Goal: Task Accomplishment & Management: Use online tool/utility

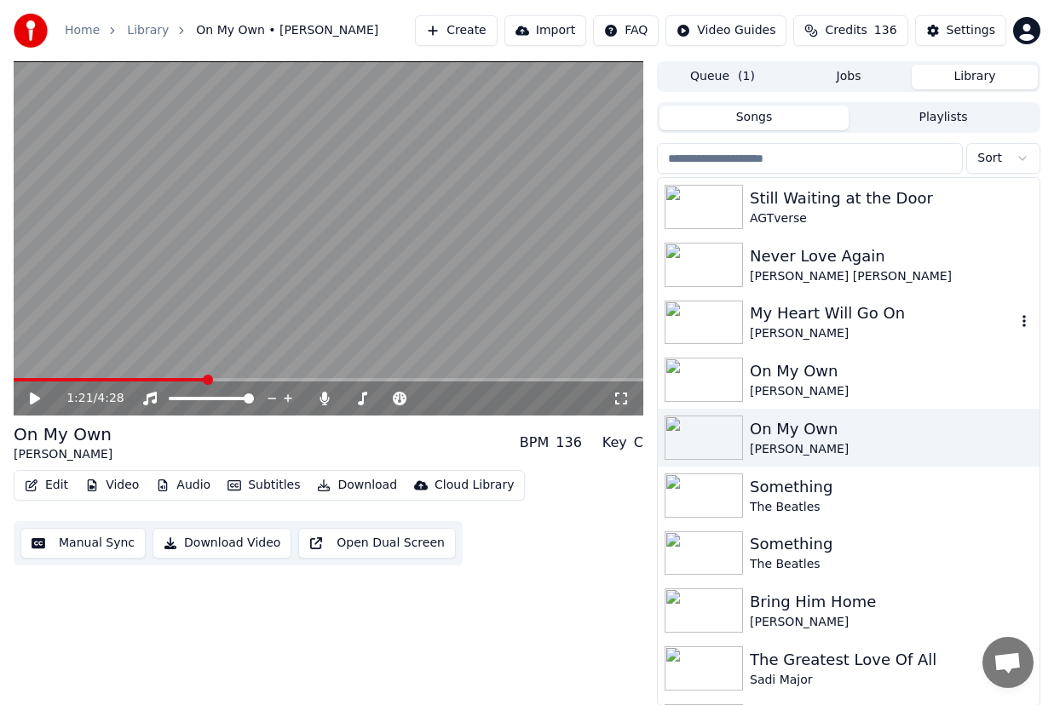
click at [807, 323] on div "My Heart Will Go On" at bounding box center [883, 314] width 266 height 24
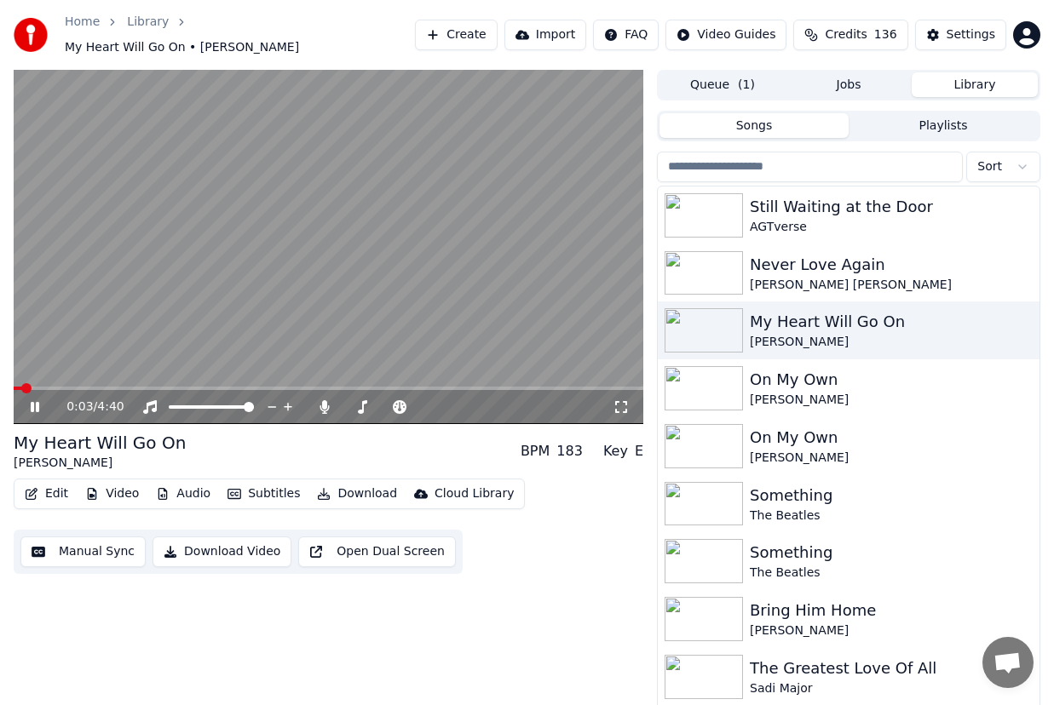
click at [41, 400] on icon at bounding box center [46, 407] width 39 height 14
click at [566, 533] on div "Edit Video Audio Subtitles Download Cloud Library Manual Sync Download Video Op…" at bounding box center [329, 526] width 630 height 95
click at [40, 400] on icon at bounding box center [46, 407] width 39 height 14
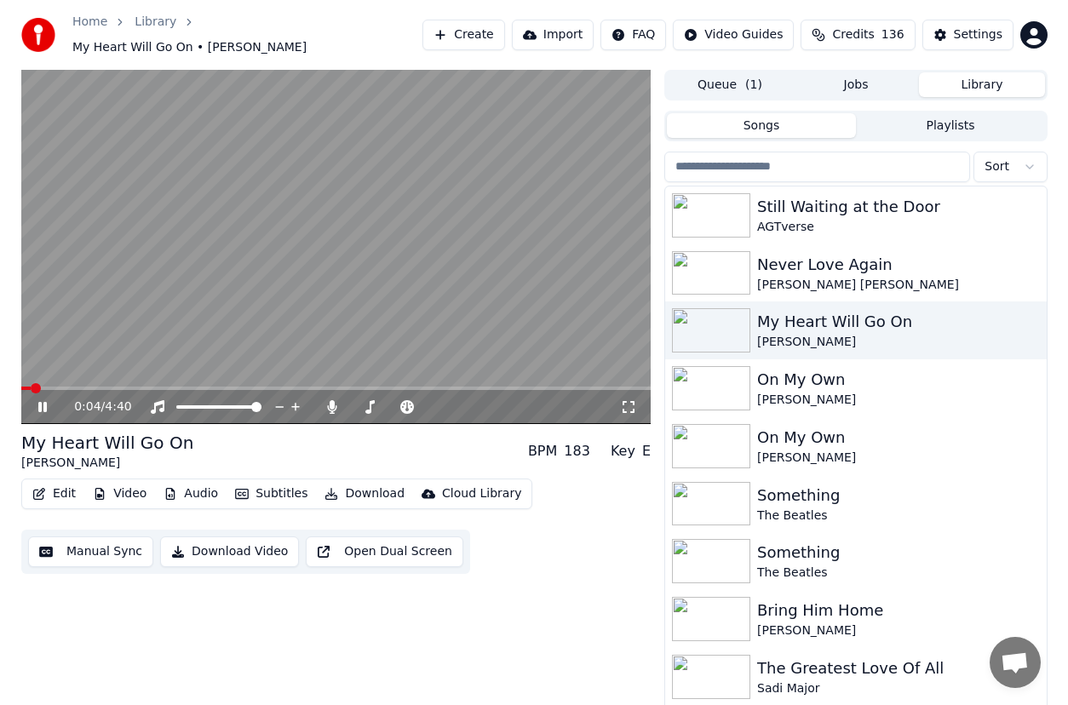
scroll to position [1, 0]
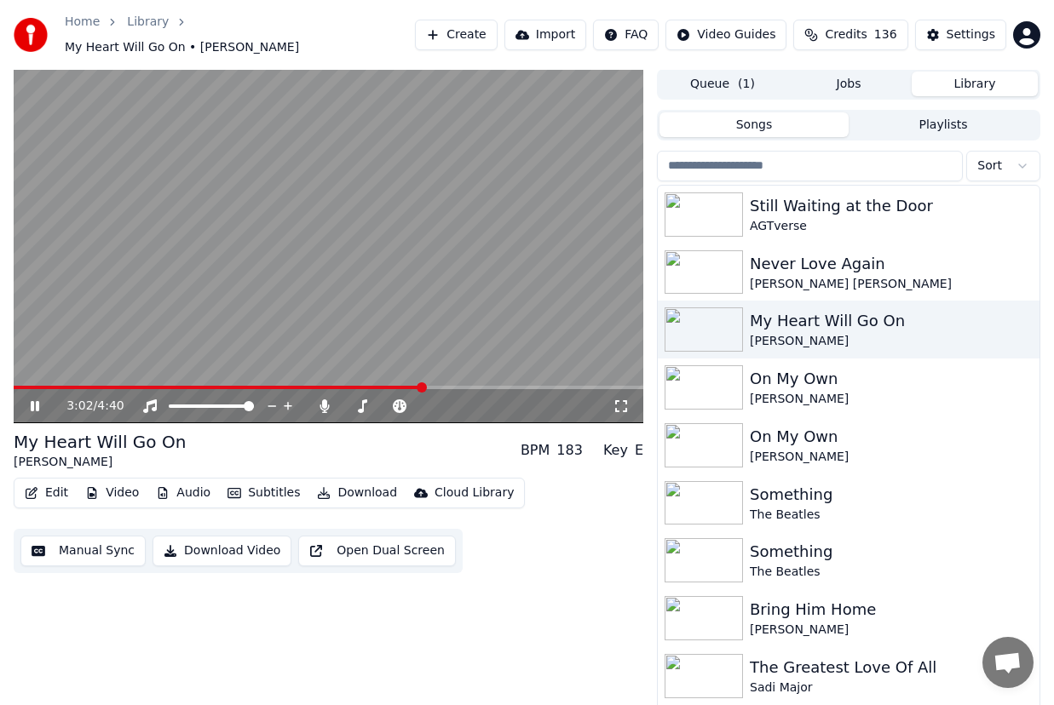
click at [37, 401] on icon at bounding box center [35, 406] width 9 height 10
click at [469, 32] on button "Create" at bounding box center [456, 35] width 83 height 31
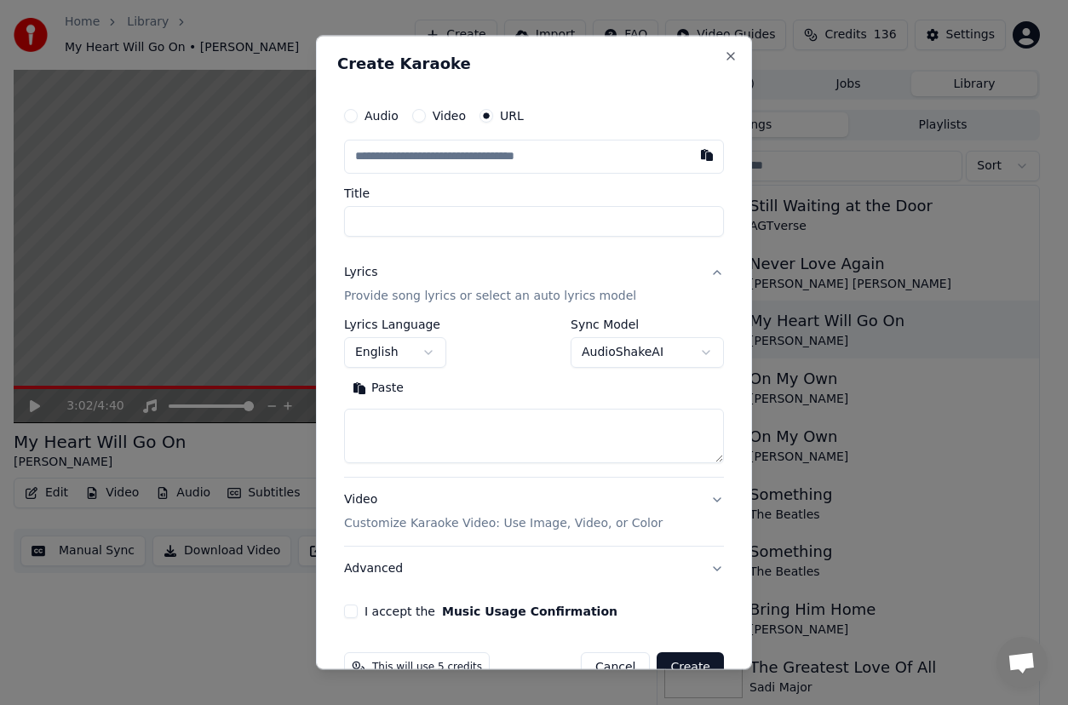
click at [447, 113] on label "Video" at bounding box center [449, 116] width 33 height 12
click at [426, 113] on button "Video" at bounding box center [419, 116] width 14 height 14
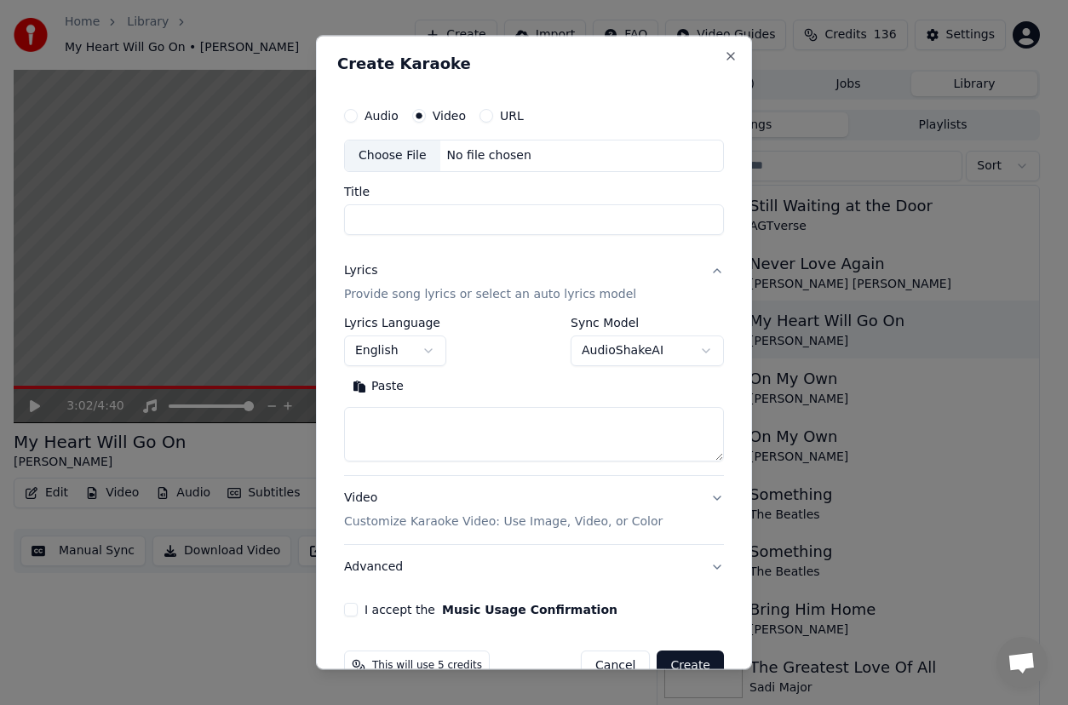
click at [518, 117] on label "URL" at bounding box center [512, 116] width 24 height 12
click at [493, 117] on button "URL" at bounding box center [487, 116] width 14 height 14
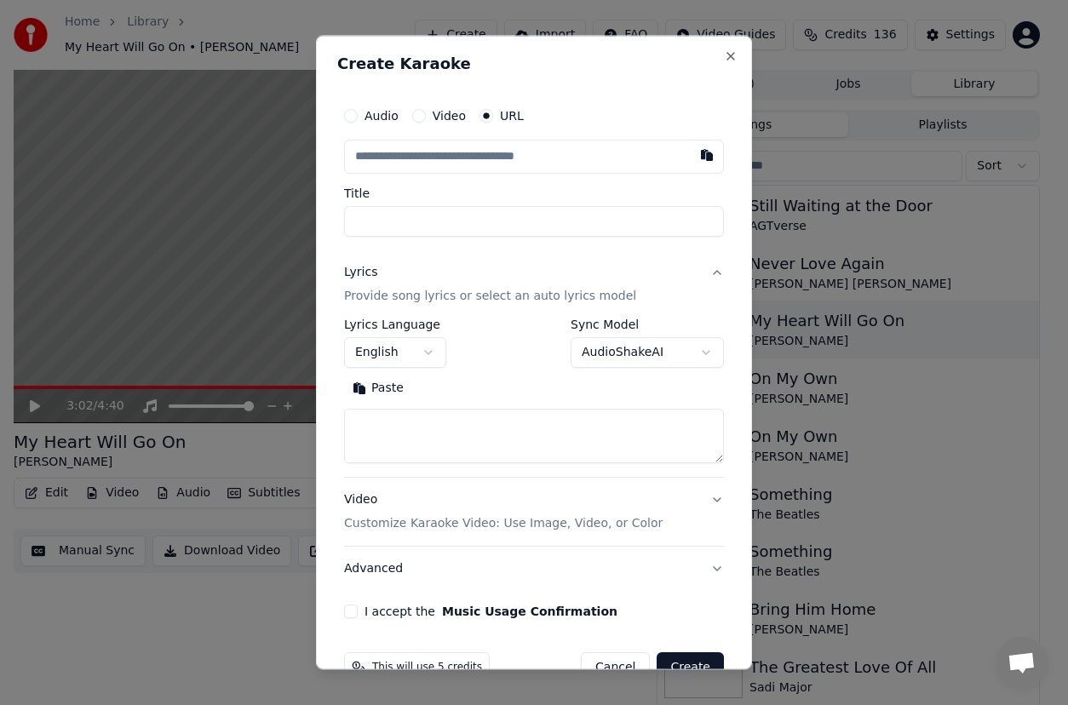
click at [490, 51] on div "**********" at bounding box center [534, 352] width 436 height 635
click at [398, 156] on input "text" at bounding box center [534, 157] width 380 height 34
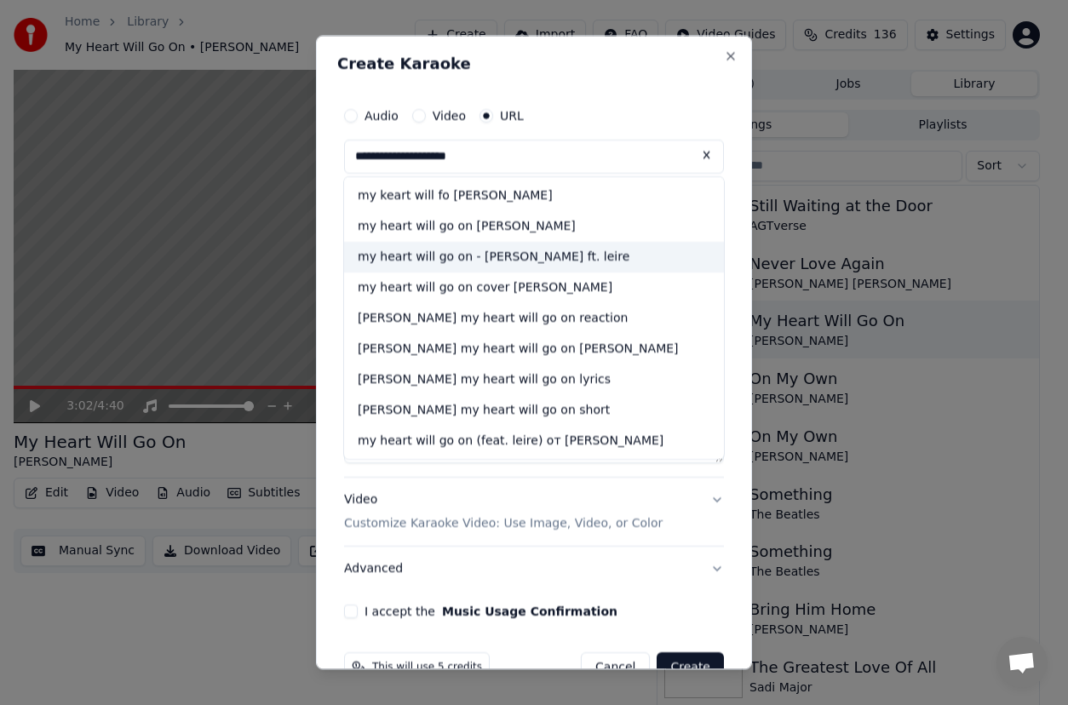
click at [516, 250] on div "my heart will go on - [PERSON_NAME] ft. leire" at bounding box center [534, 257] width 380 height 31
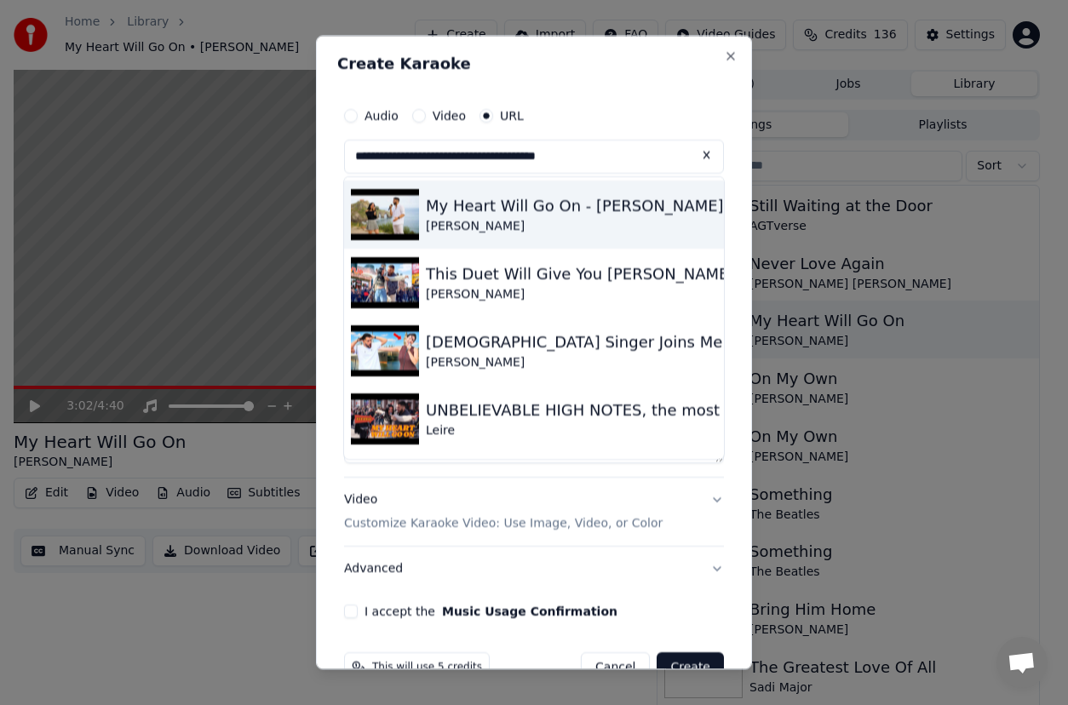
click at [382, 227] on img at bounding box center [385, 214] width 68 height 51
type input "**********"
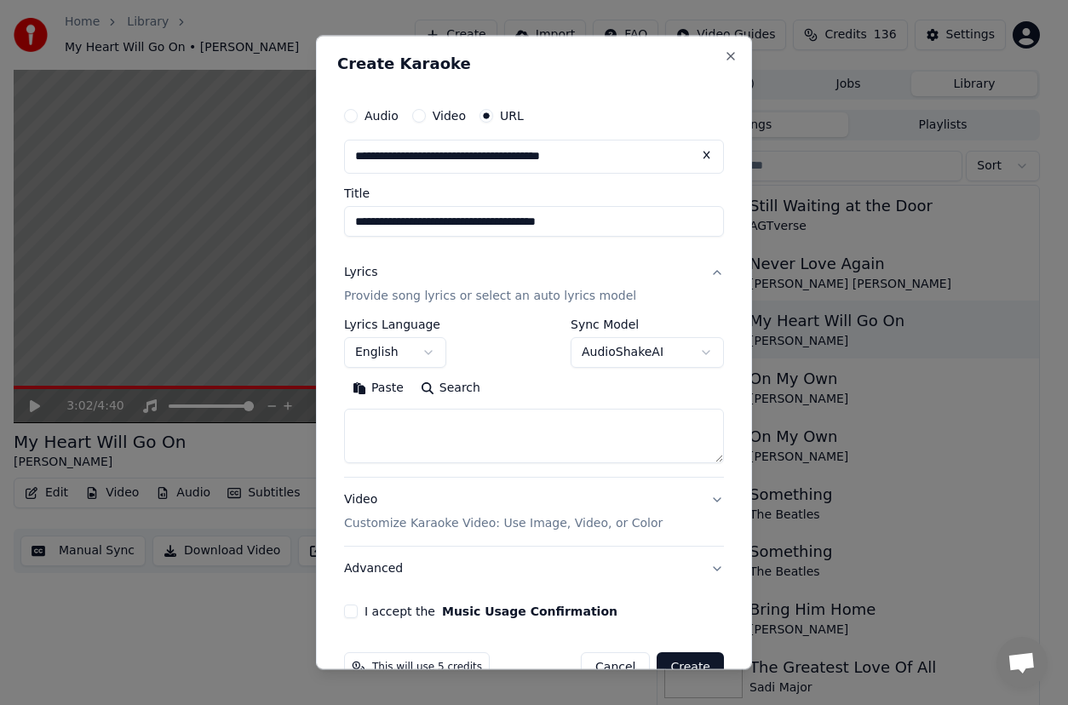
click at [382, 392] on button "Paste" at bounding box center [378, 388] width 68 height 27
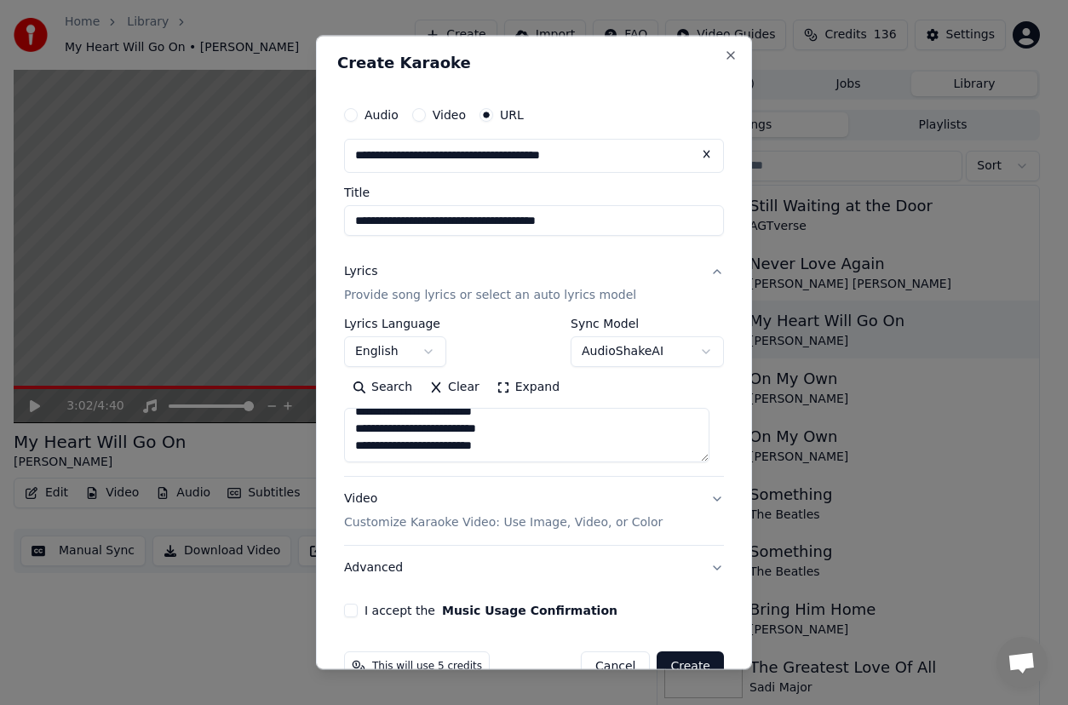
click at [348, 609] on button "I accept the Music Usage Confirmation" at bounding box center [351, 611] width 14 height 14
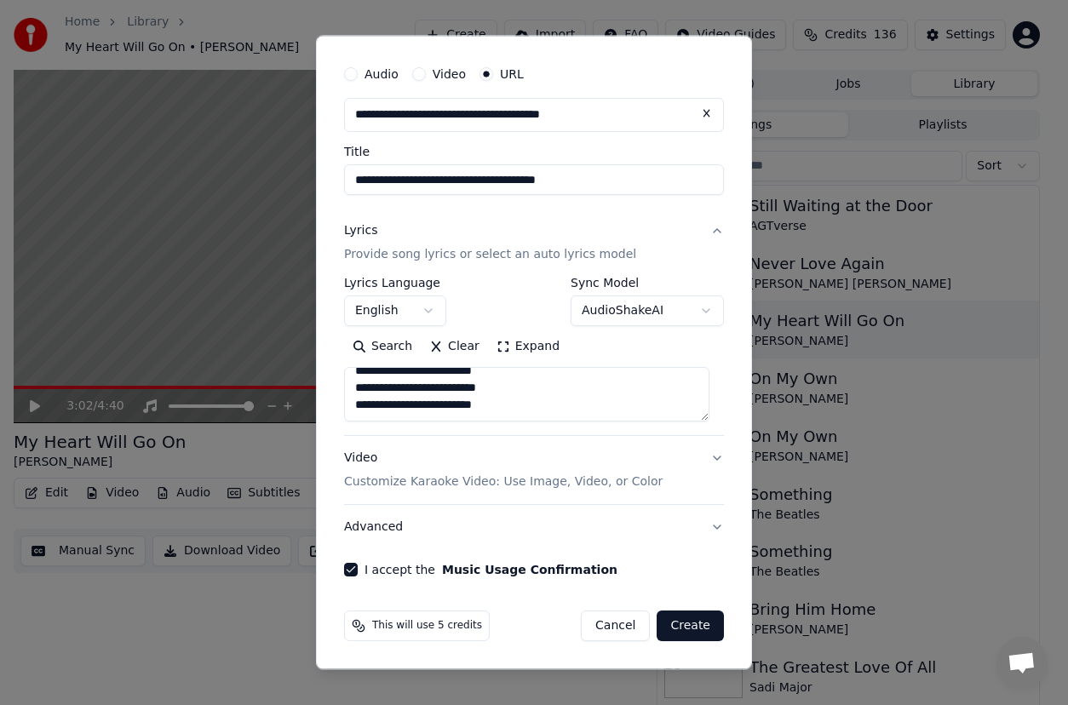
click at [682, 631] on button "Create" at bounding box center [690, 626] width 67 height 31
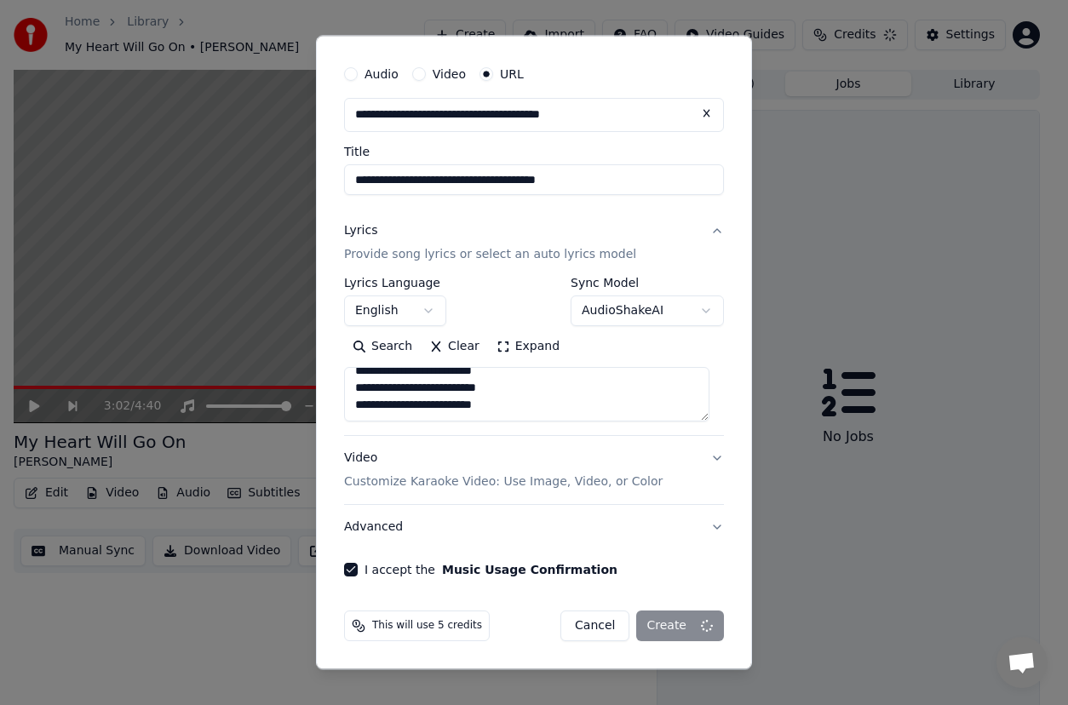
type textarea "**********"
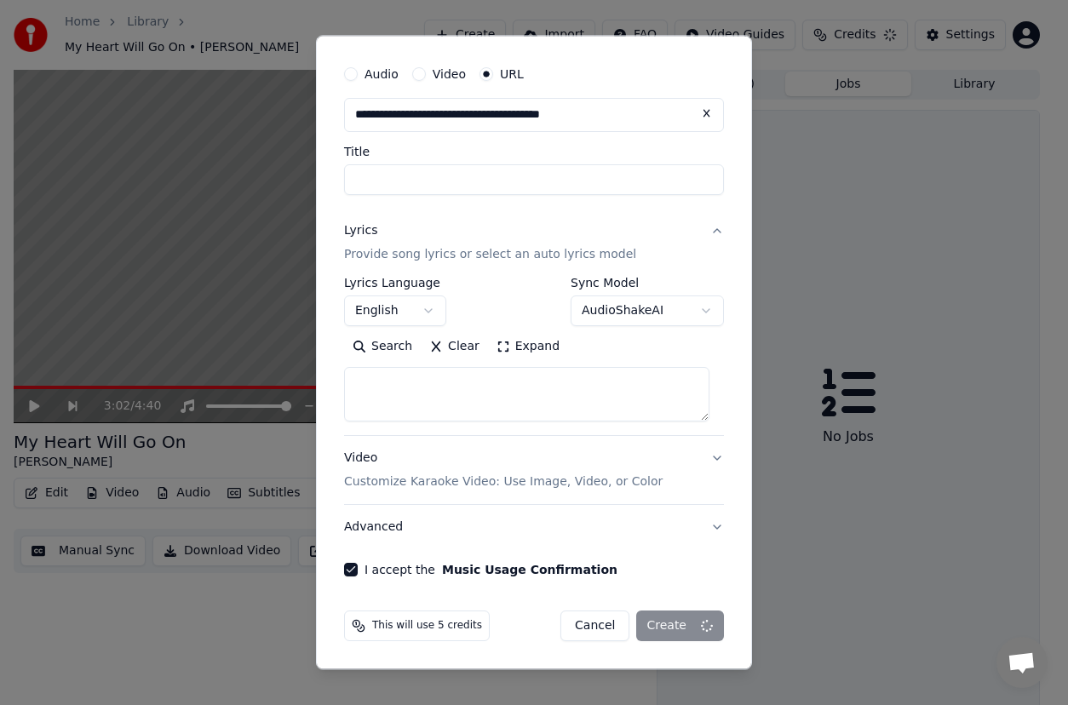
scroll to position [0, 0]
select select
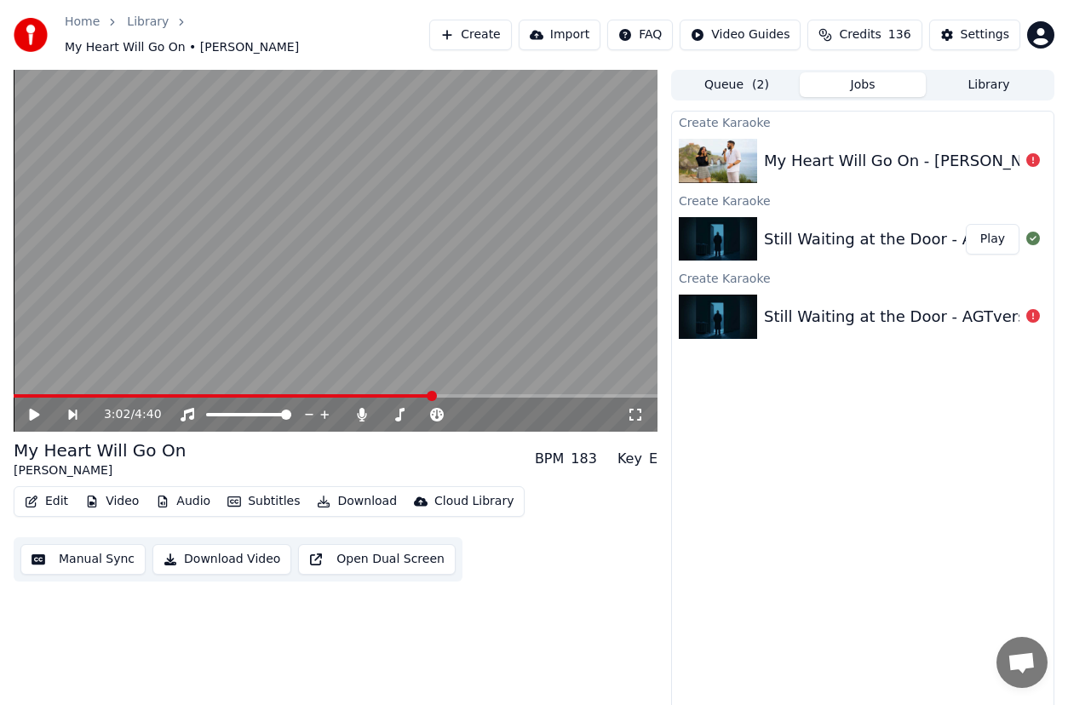
click at [510, 27] on button "Create" at bounding box center [470, 35] width 83 height 31
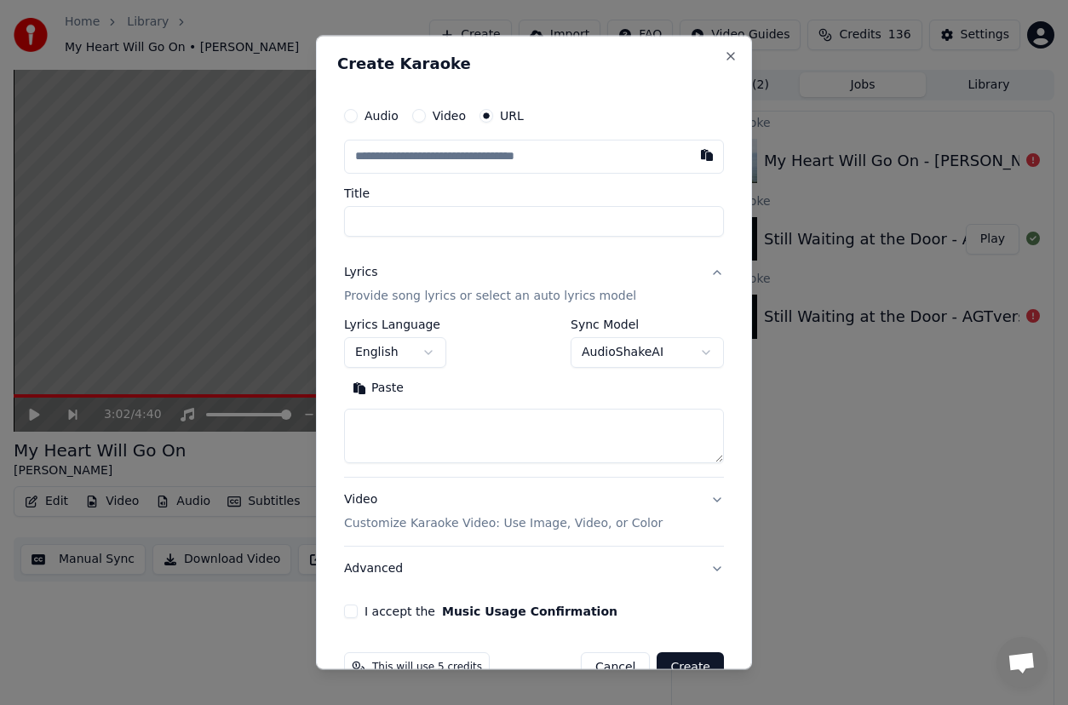
click at [381, 391] on button "Paste" at bounding box center [378, 388] width 68 height 27
type textarea "**********"
click at [431, 157] on input "text" at bounding box center [534, 157] width 380 height 34
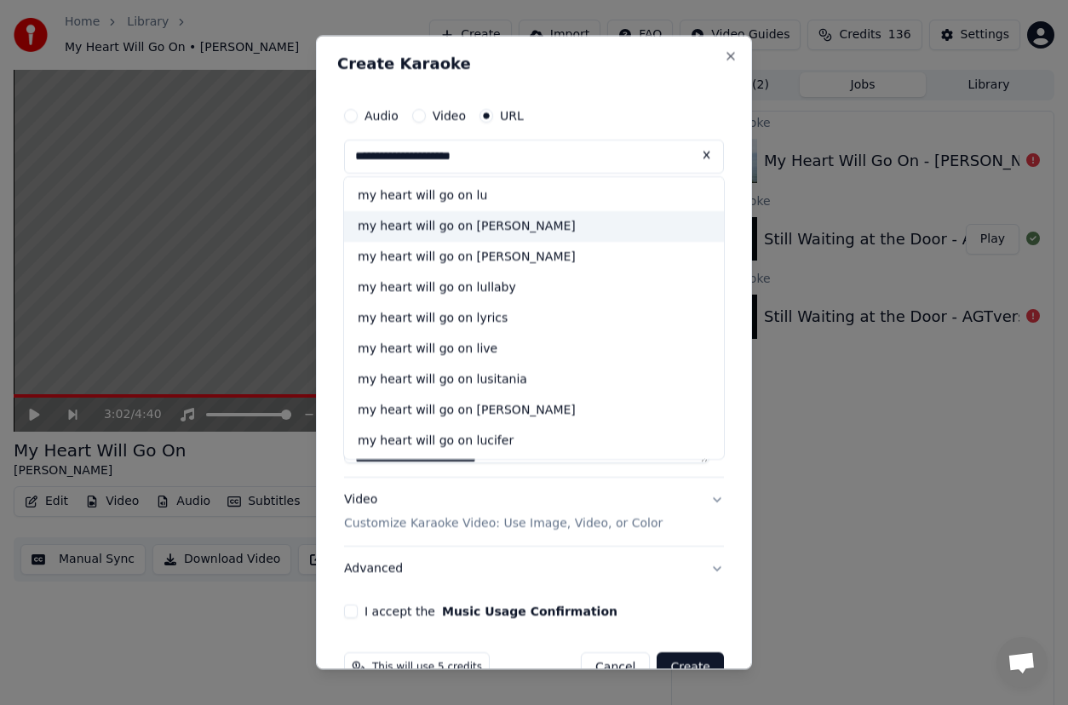
click at [488, 227] on div "my heart will go on [PERSON_NAME]" at bounding box center [534, 226] width 380 height 31
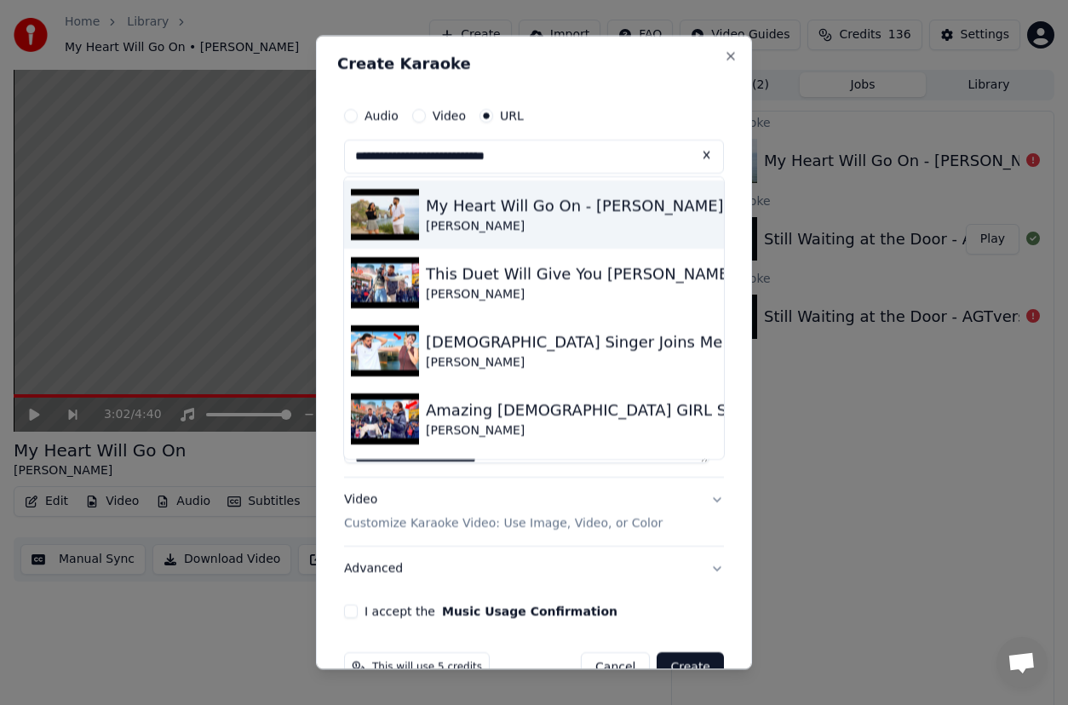
click at [365, 216] on img at bounding box center [385, 214] width 68 height 51
type input "**********"
type textarea "**********"
type input "**********"
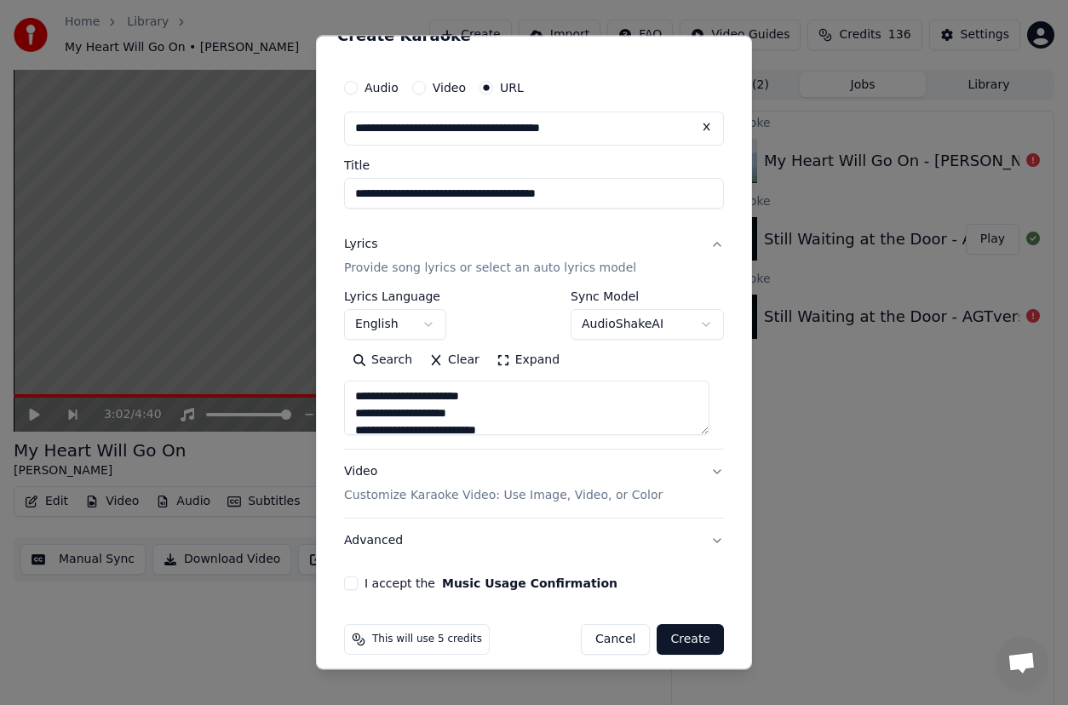
scroll to position [42, 0]
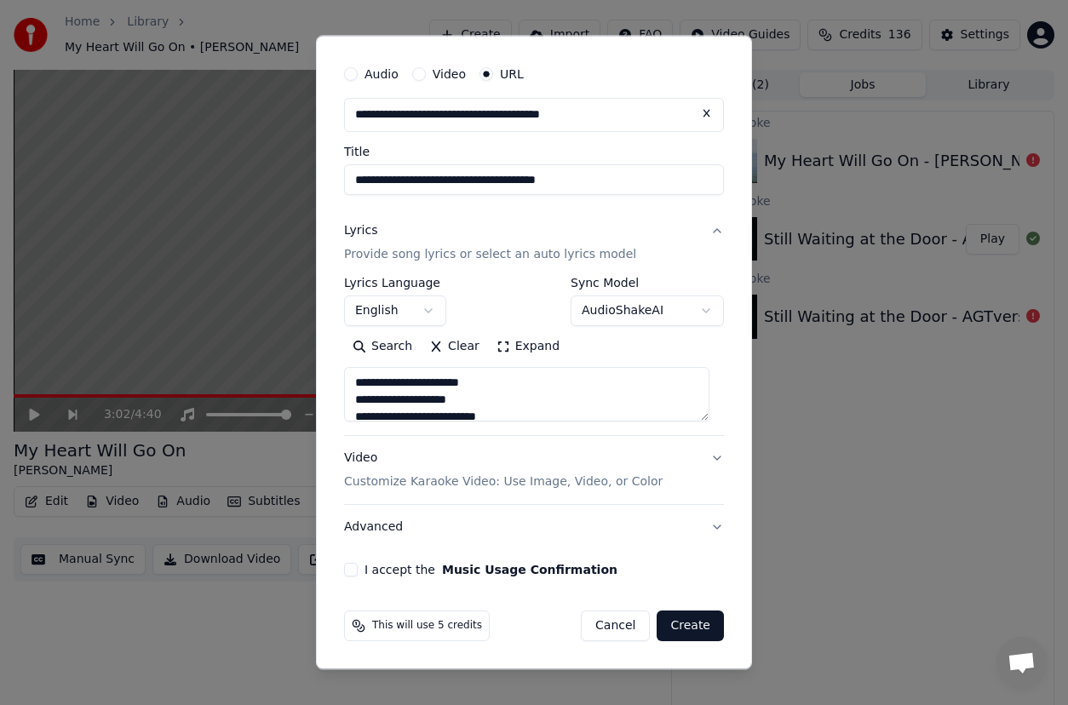
click at [355, 573] on button "I accept the Music Usage Confirmation" at bounding box center [351, 570] width 14 height 14
click at [660, 624] on button "Create" at bounding box center [690, 626] width 67 height 31
type textarea "**********"
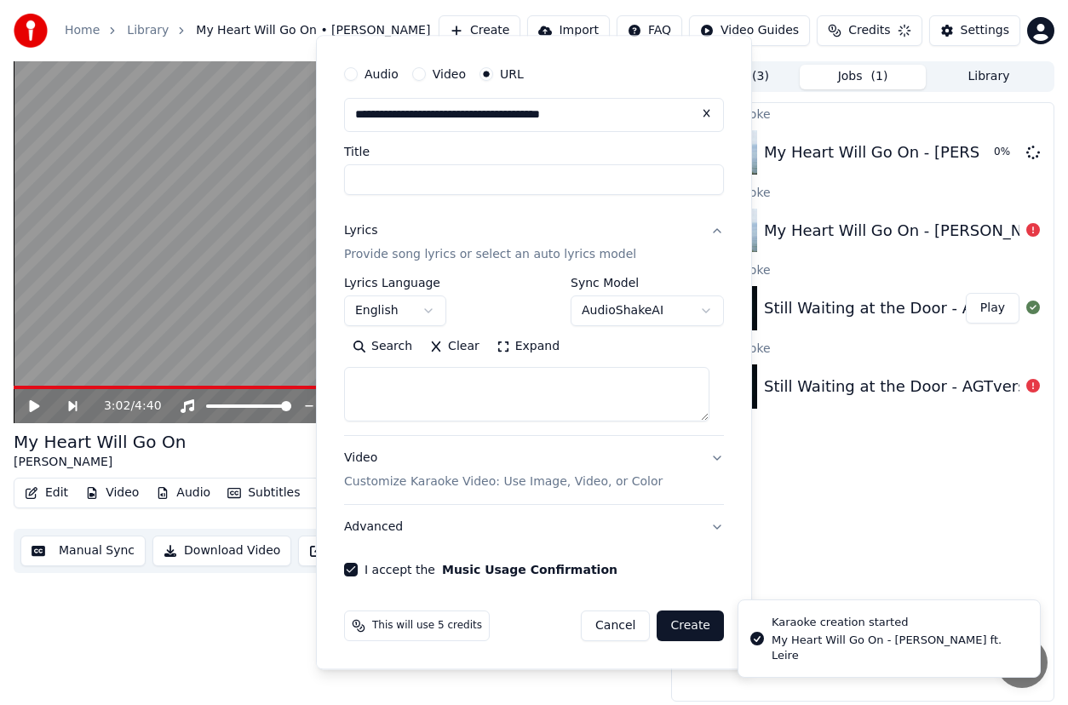
select select
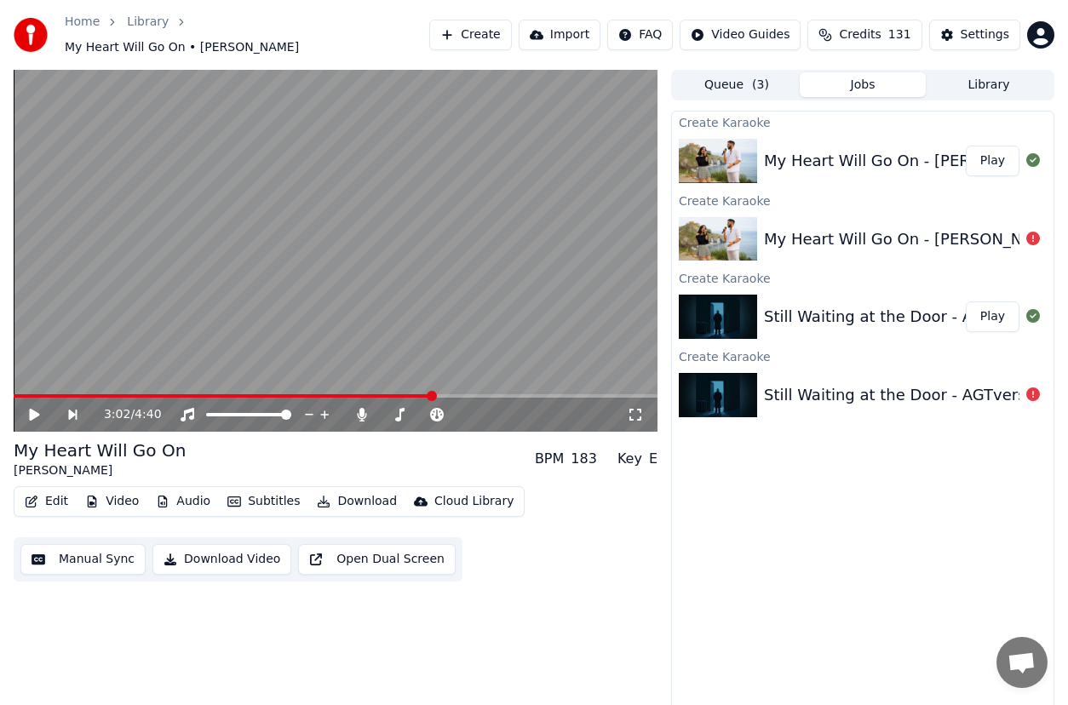
click at [988, 158] on button "Play" at bounding box center [993, 161] width 54 height 31
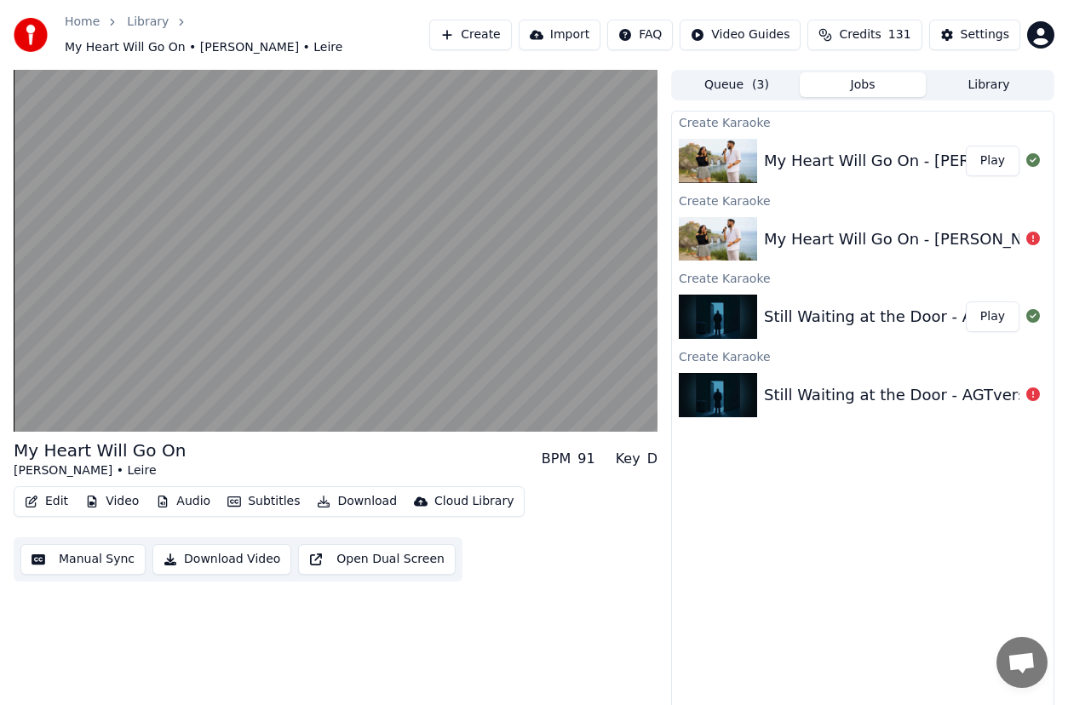
click at [900, 588] on div "Create Karaoke My Heart Will Go On - [PERSON_NAME] ft. Leire Play Create Karaok…" at bounding box center [862, 411] width 383 height 600
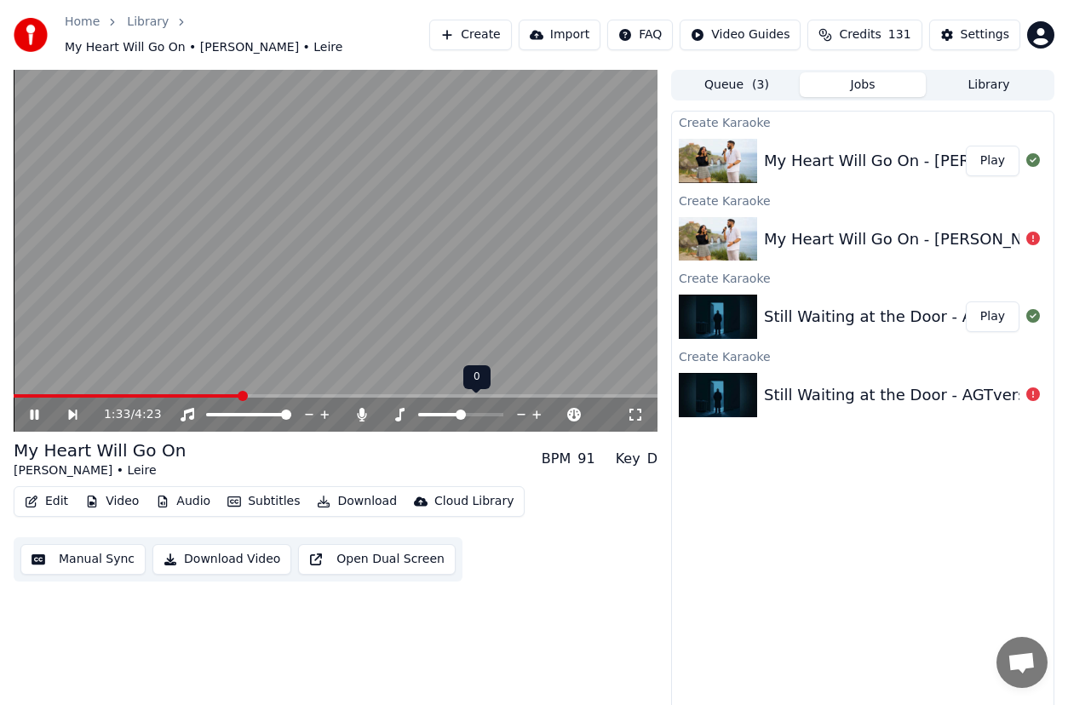
click at [536, 406] on icon at bounding box center [537, 414] width 16 height 17
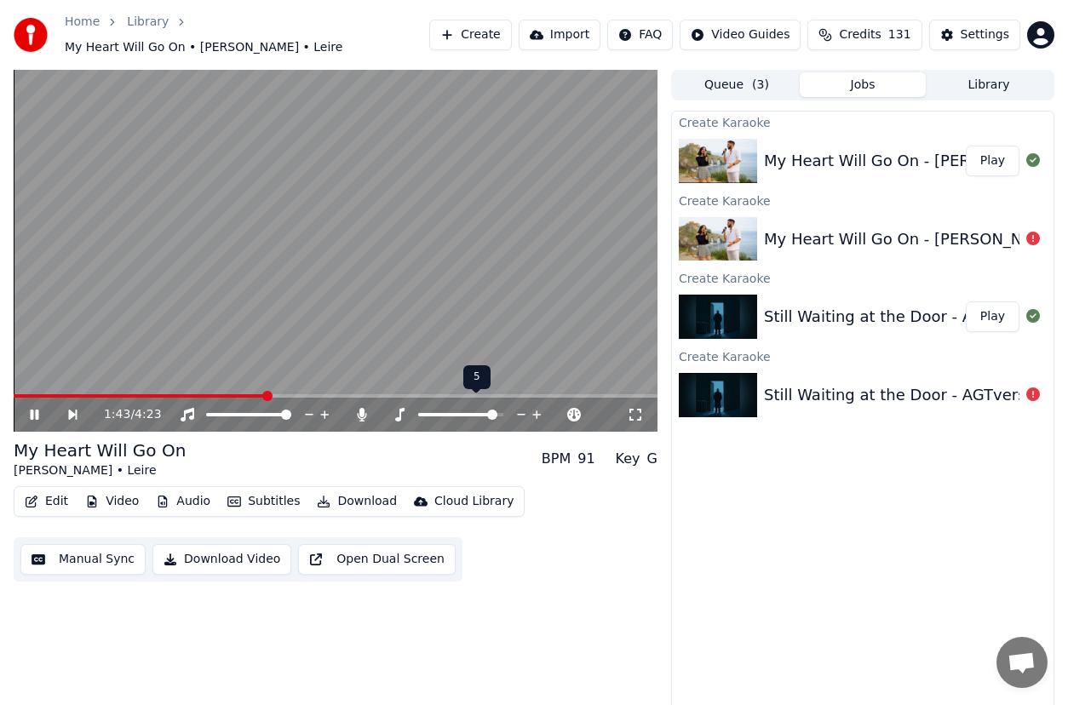
click at [514, 406] on icon at bounding box center [522, 414] width 16 height 17
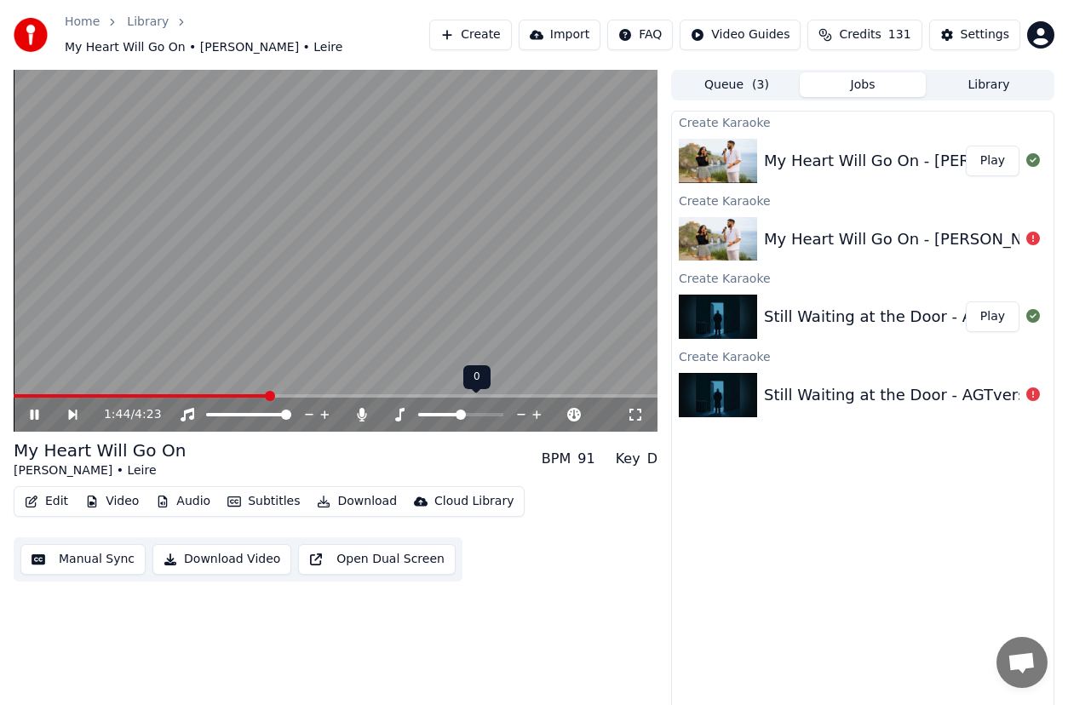
click at [514, 406] on icon at bounding box center [522, 414] width 16 height 17
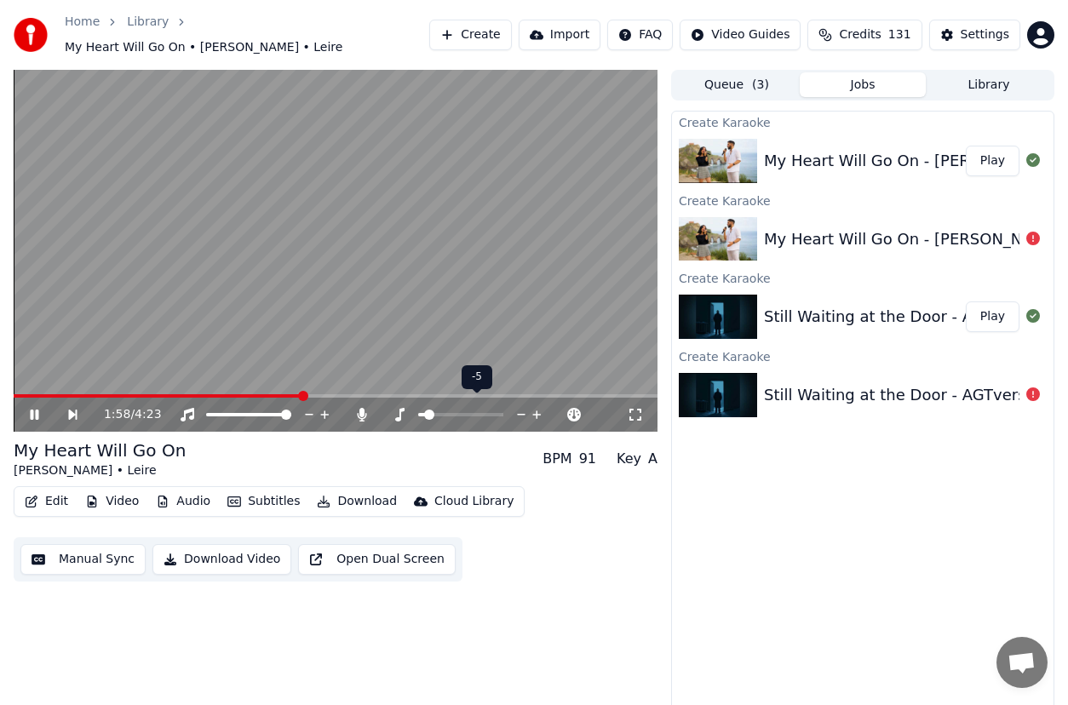
click at [538, 406] on icon at bounding box center [537, 414] width 16 height 17
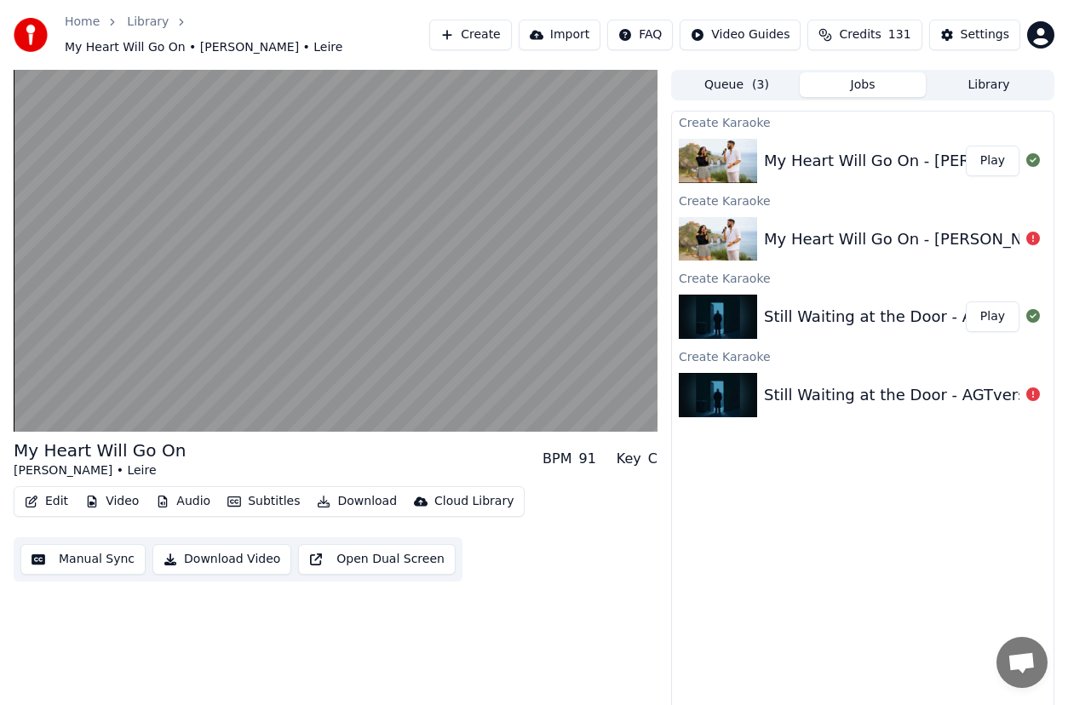
drag, startPoint x: 961, startPoint y: 590, endPoint x: 899, endPoint y: 585, distance: 62.4
click at [961, 590] on div "Create Karaoke My Heart Will Go On - [PERSON_NAME] ft. Leire Play Create Karaok…" at bounding box center [862, 411] width 383 height 600
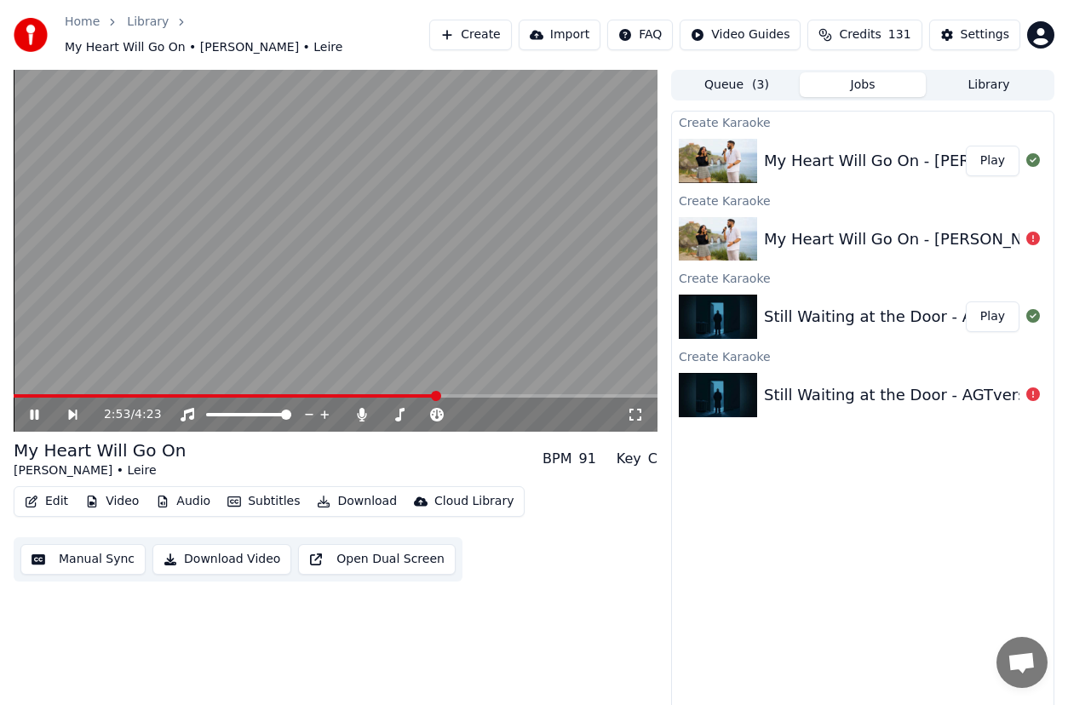
click at [32, 410] on icon at bounding box center [34, 415] width 9 height 10
